Goal: Browse casually: Explore the website without a specific task or goal

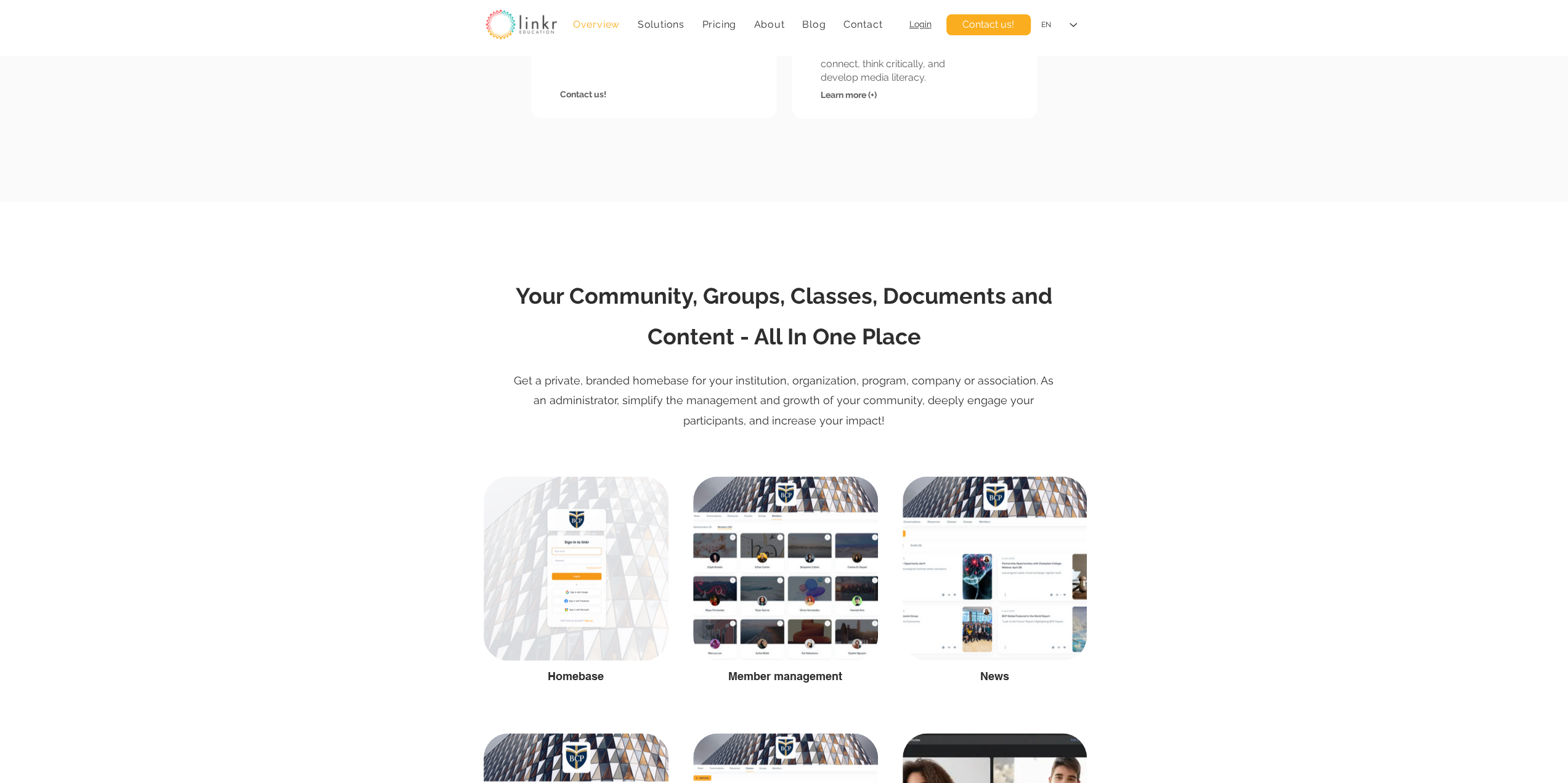
scroll to position [1437, 0]
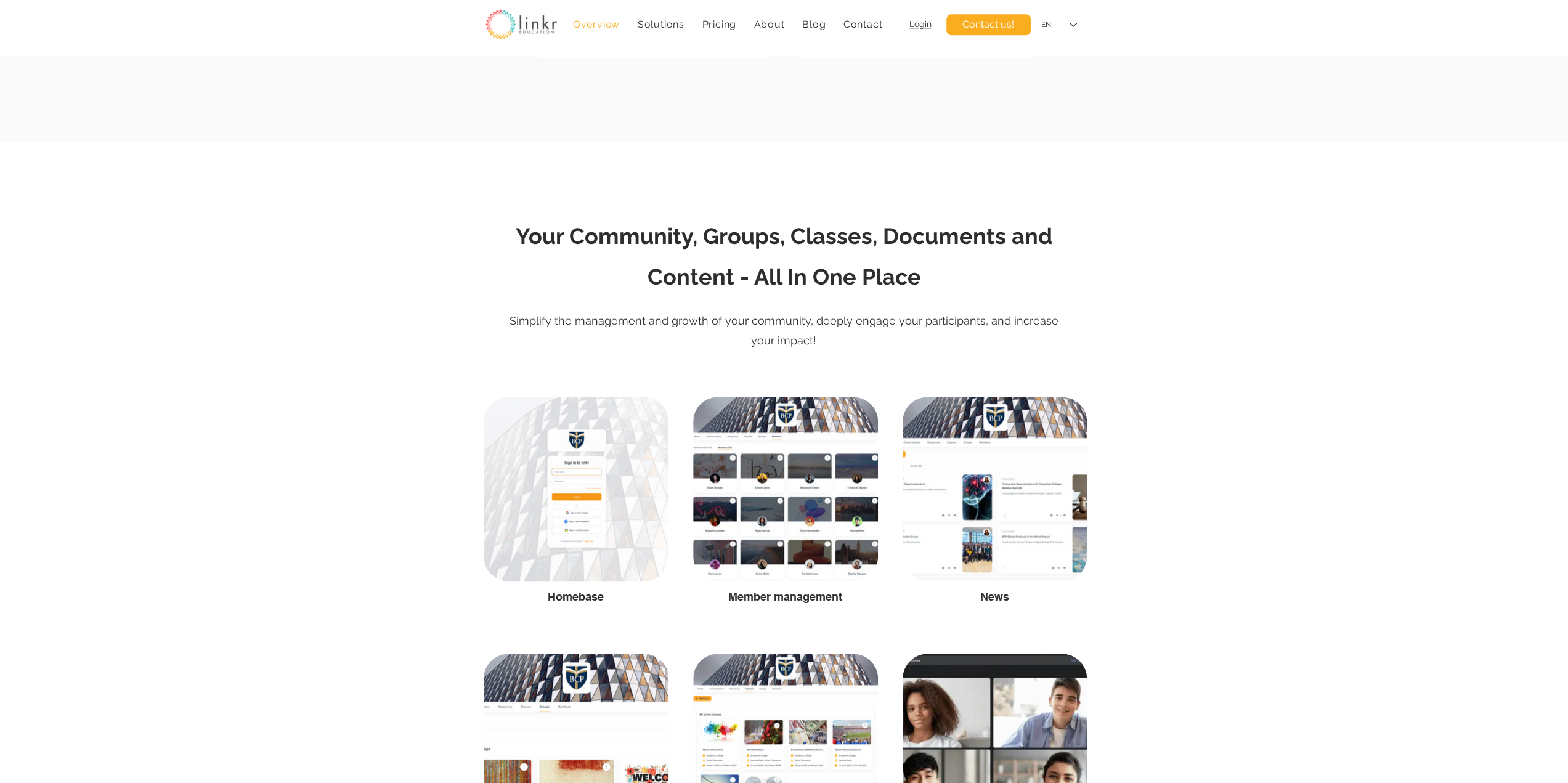
scroll to position [1334, 0]
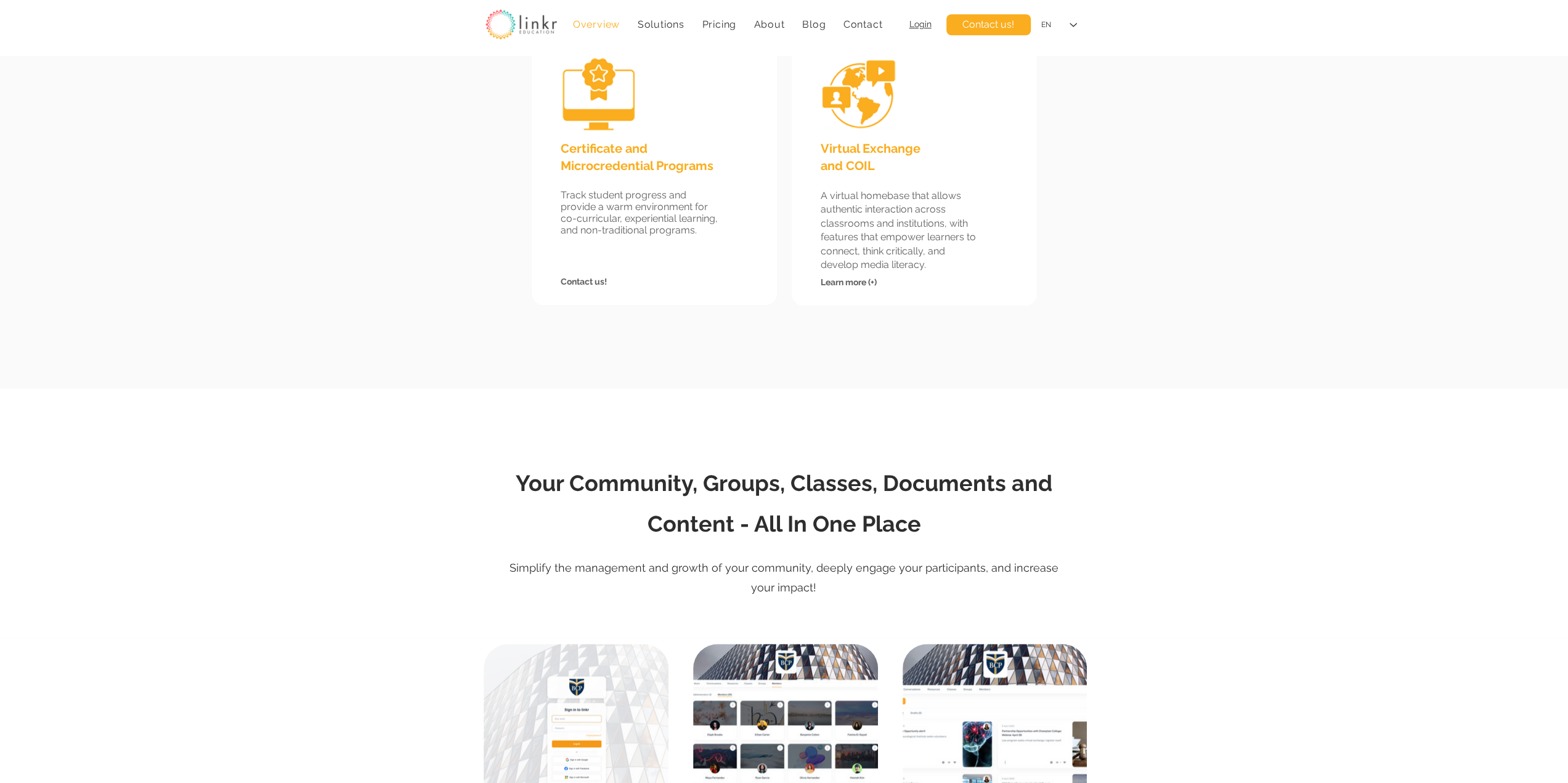
scroll to position [1437, 0]
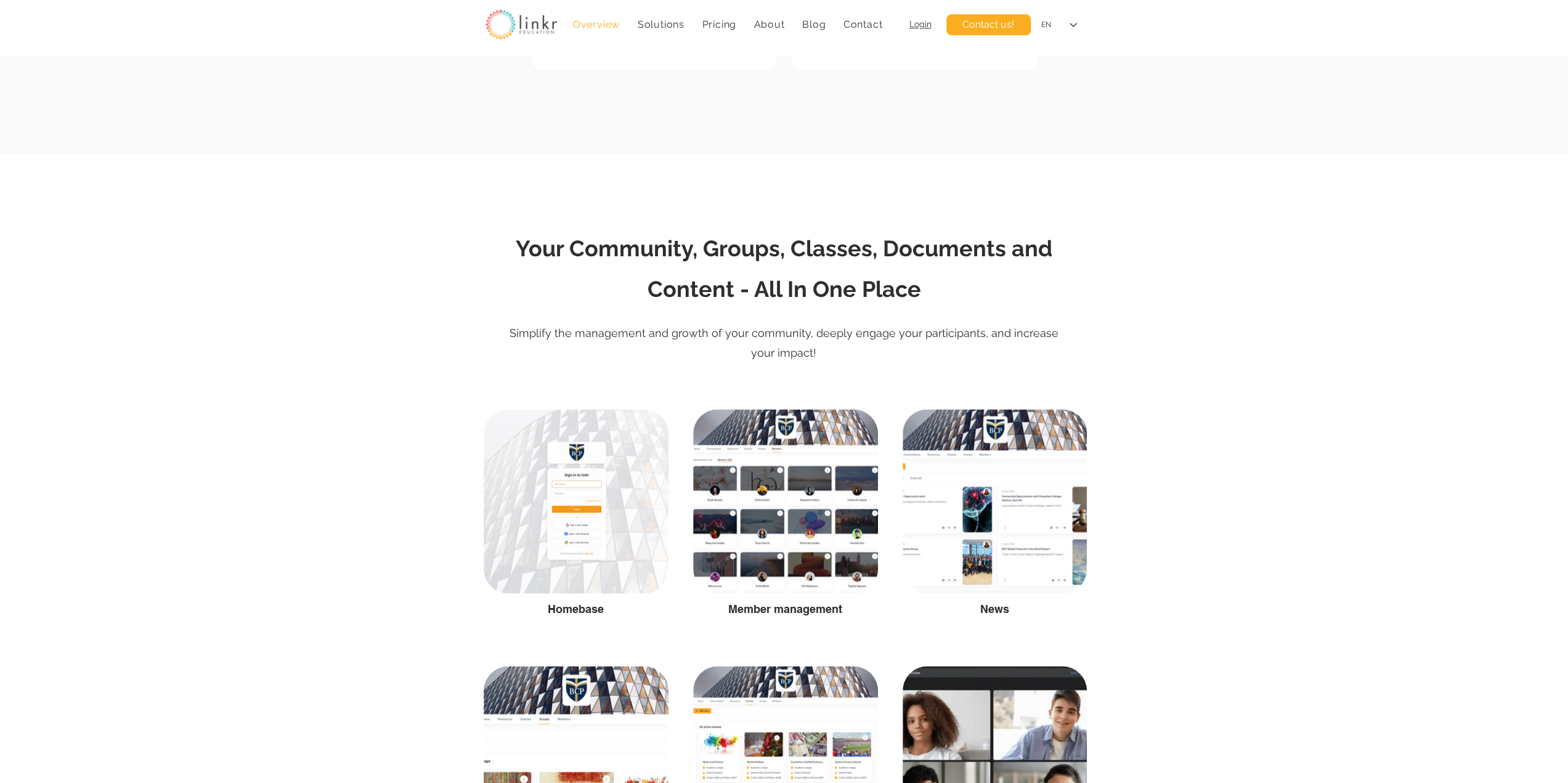
click at [712, 332] on span "Simplify the management and growth of your community, deeply engage your partic…" at bounding box center [783, 342] width 549 height 33
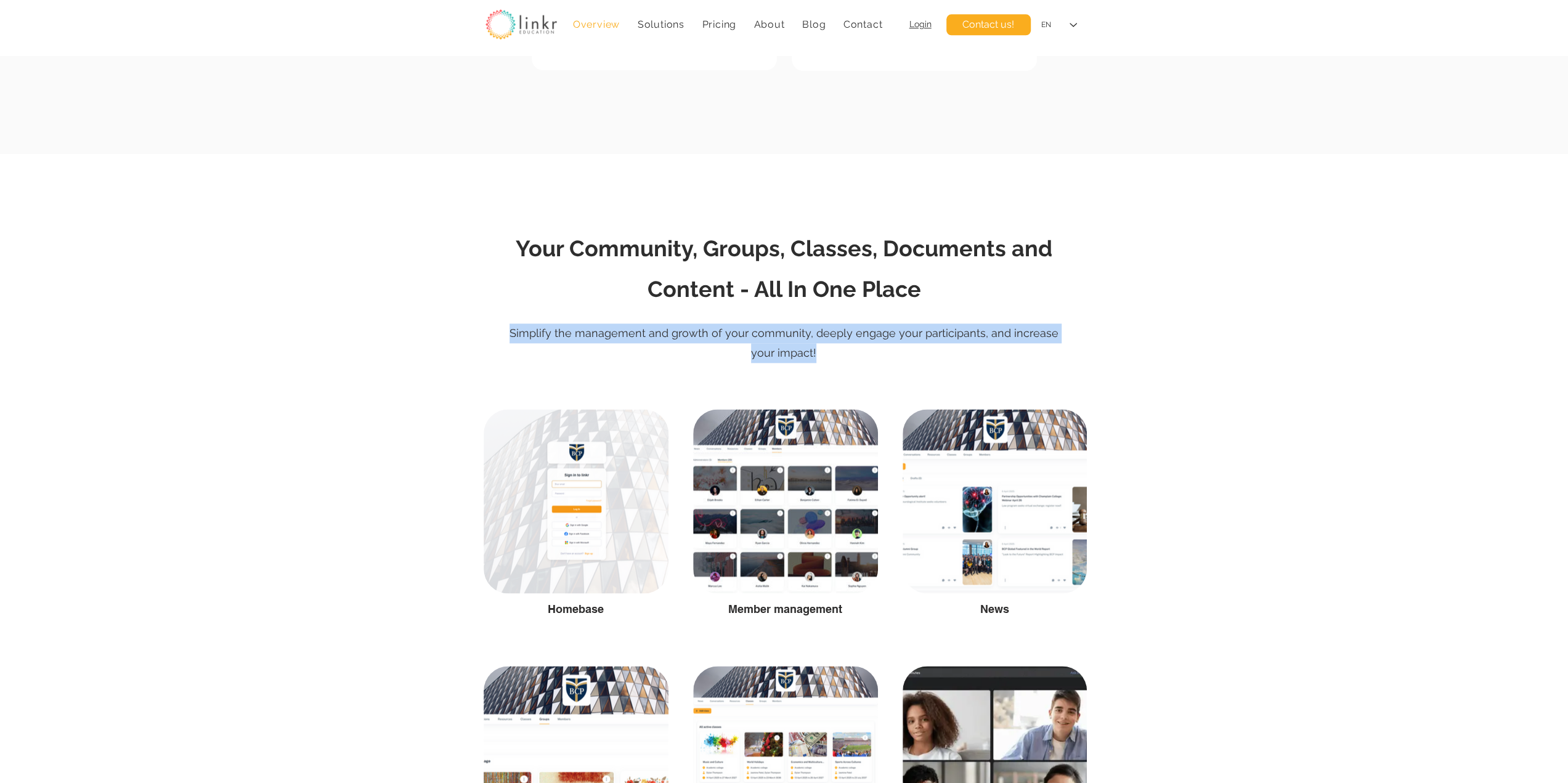
click at [712, 332] on span "Simplify the management and growth of your community, deeply engage your partic…" at bounding box center [783, 342] width 549 height 33
copy span "Simplify the management and growth of your community, deeply engage your partic…"
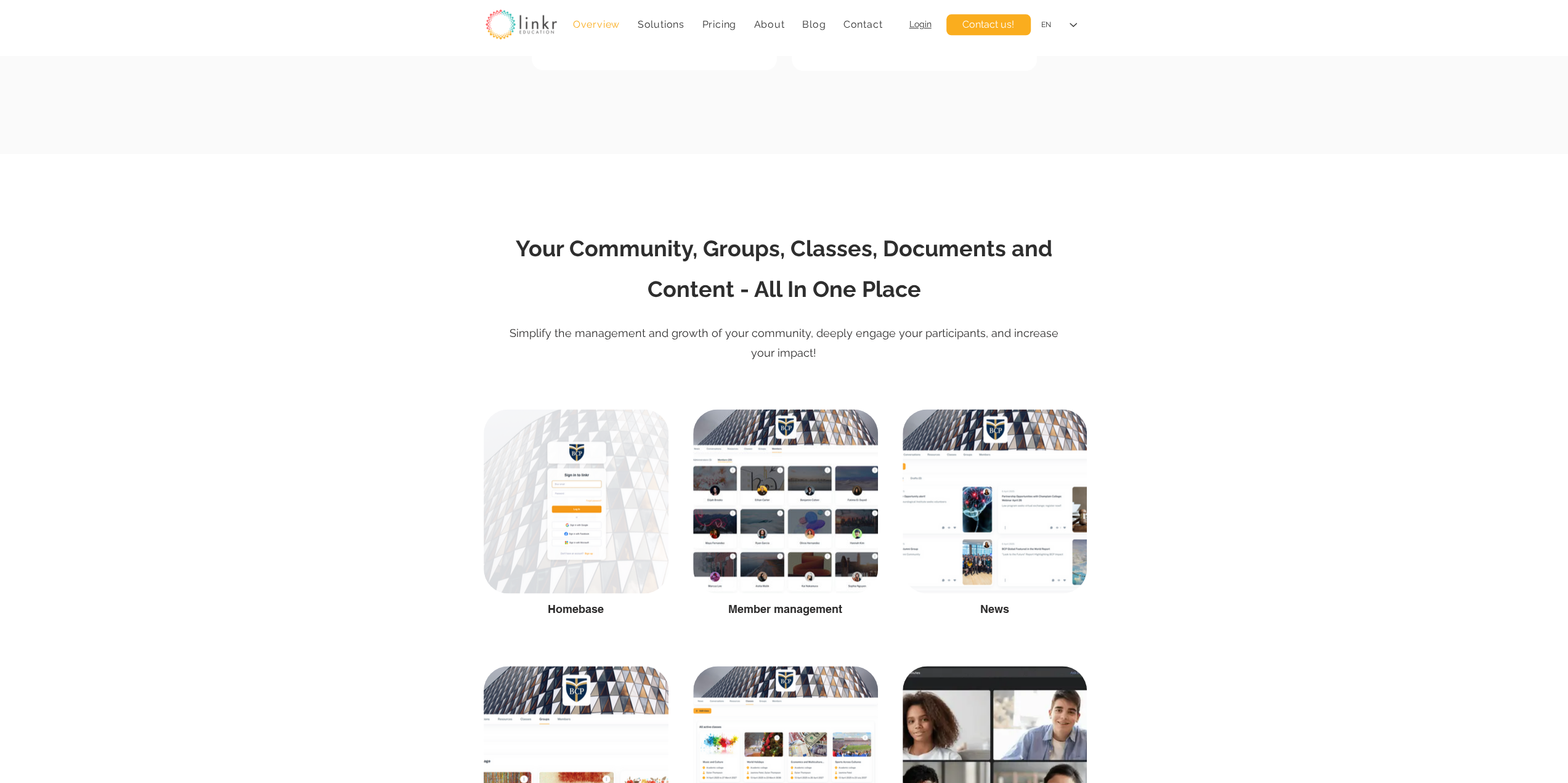
click at [1157, 358] on div at bounding box center [784, 278] width 1568 height 249
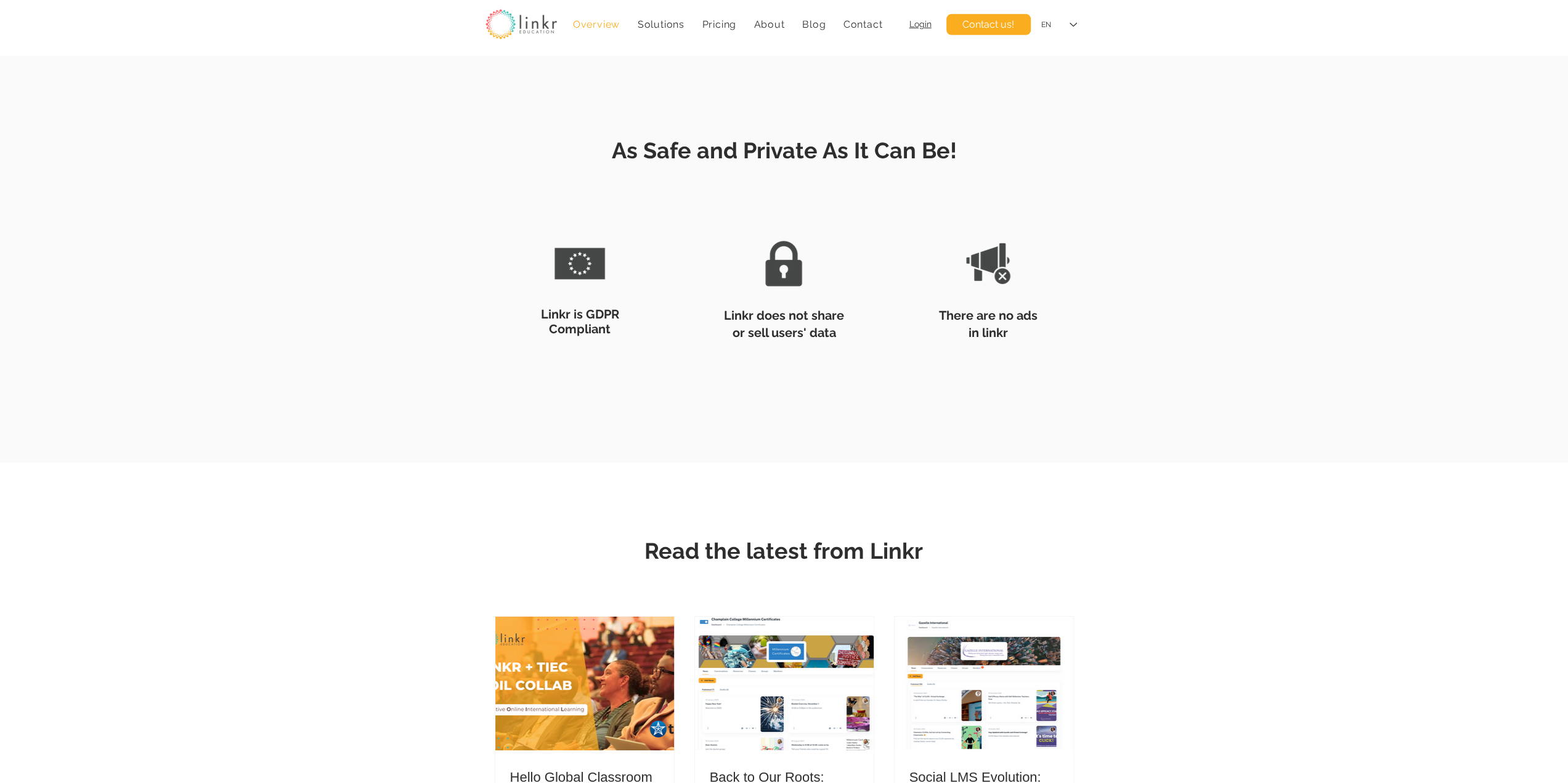
scroll to position [3592, 0]
